Goal: Understand process/instructions: Learn how to perform a task or action

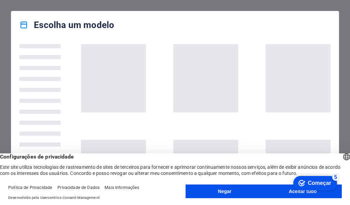
click div "checkmark Começar 5 Primeiros passos no editor Vamos guiá-lo pelos principais r…"
click at [316, 182] on font "Começar" at bounding box center [319, 183] width 23 height 6
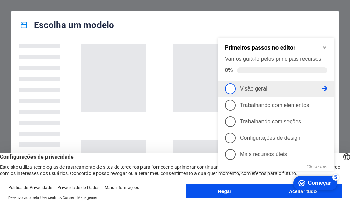
click at [230, 84] on span "1" at bounding box center [230, 88] width 11 height 11
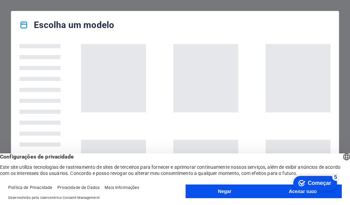
click div "checkmark Começar 5 Primeiros passos no editor Vamos guiá-lo pelos principais r…"
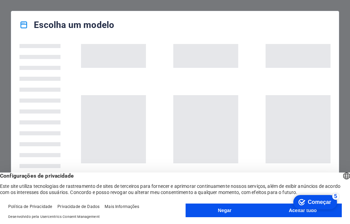
scroll to position [478, 0]
